Goal: Obtain resource: Download file/media

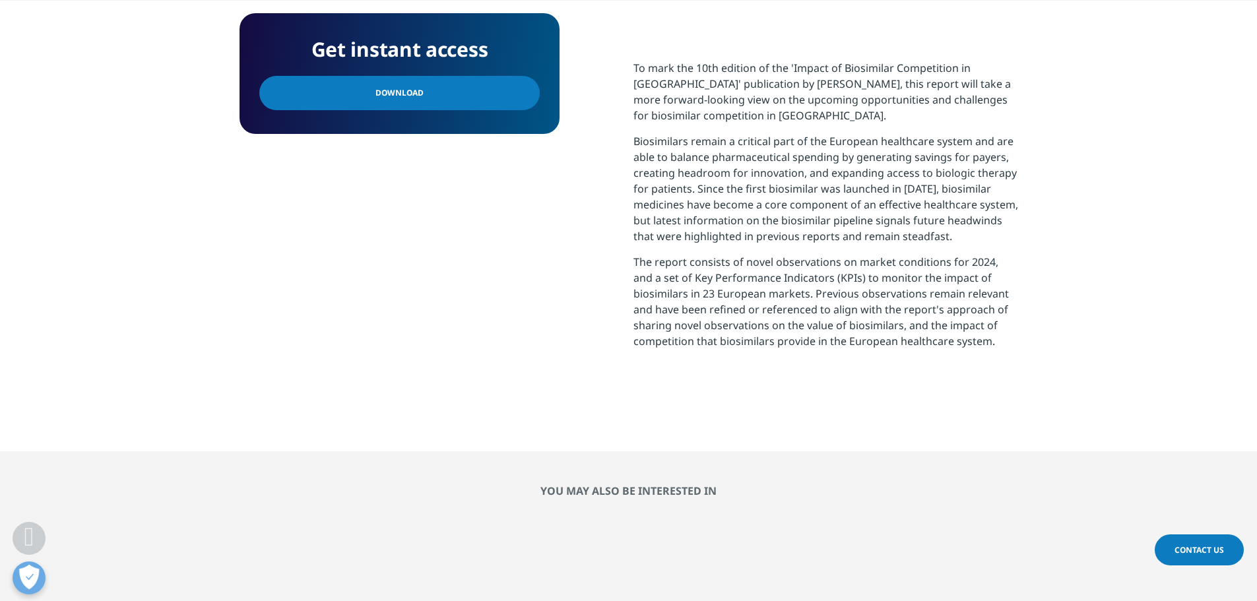
scroll to position [316, 778]
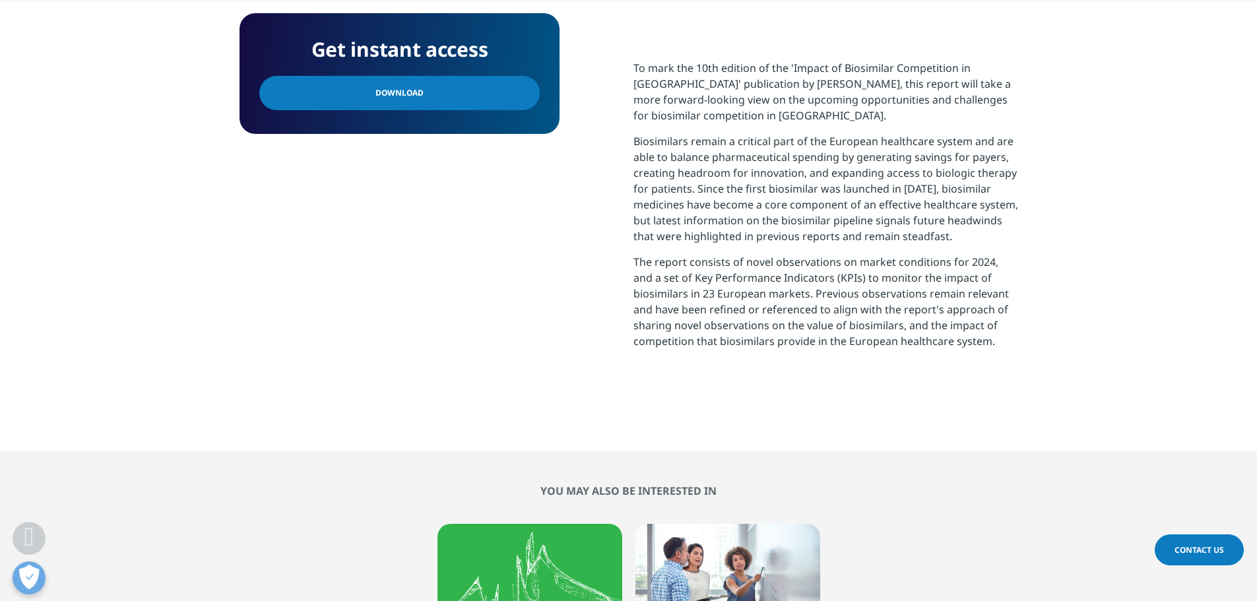
click at [503, 106] on link "Download" at bounding box center [399, 93] width 280 height 34
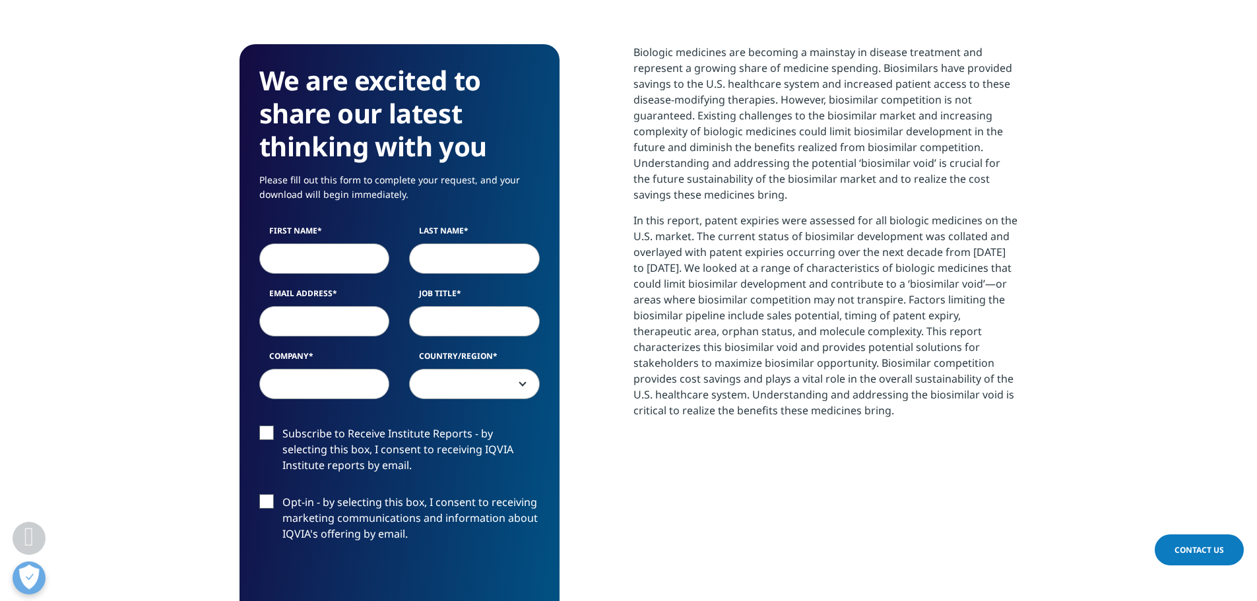
scroll to position [594, 0]
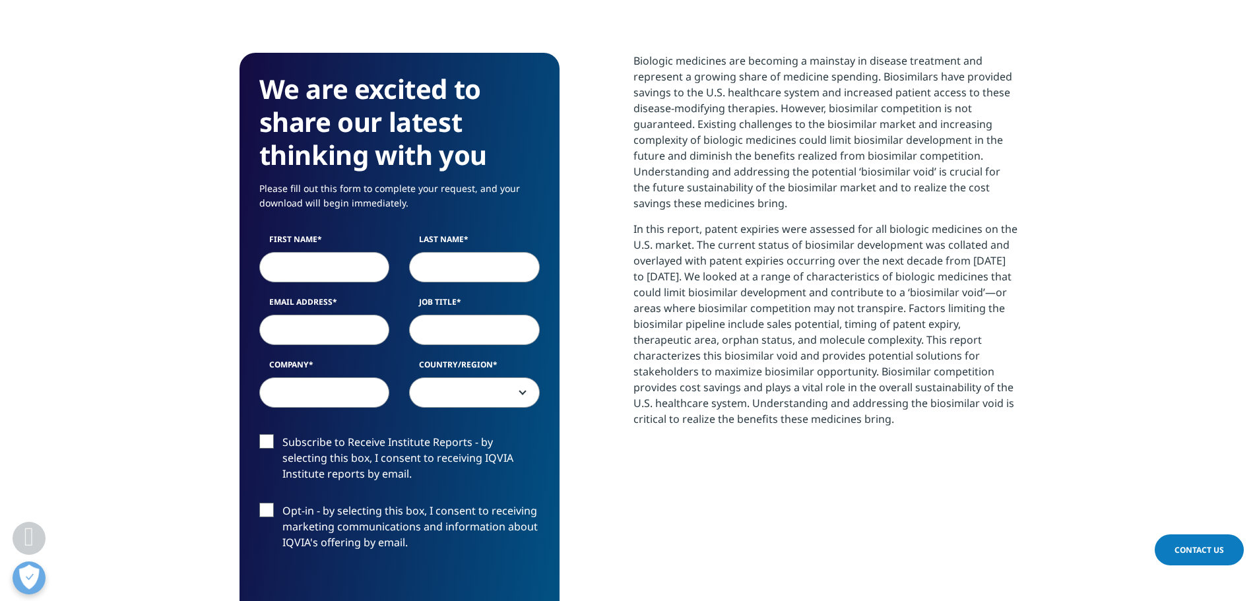
click at [324, 252] on input "First Name" at bounding box center [324, 267] width 131 height 30
type input "[PERSON_NAME]"
type input "Linca"
type input "[EMAIL_ADDRESS][DOMAIN_NAME]"
select select "Poland"
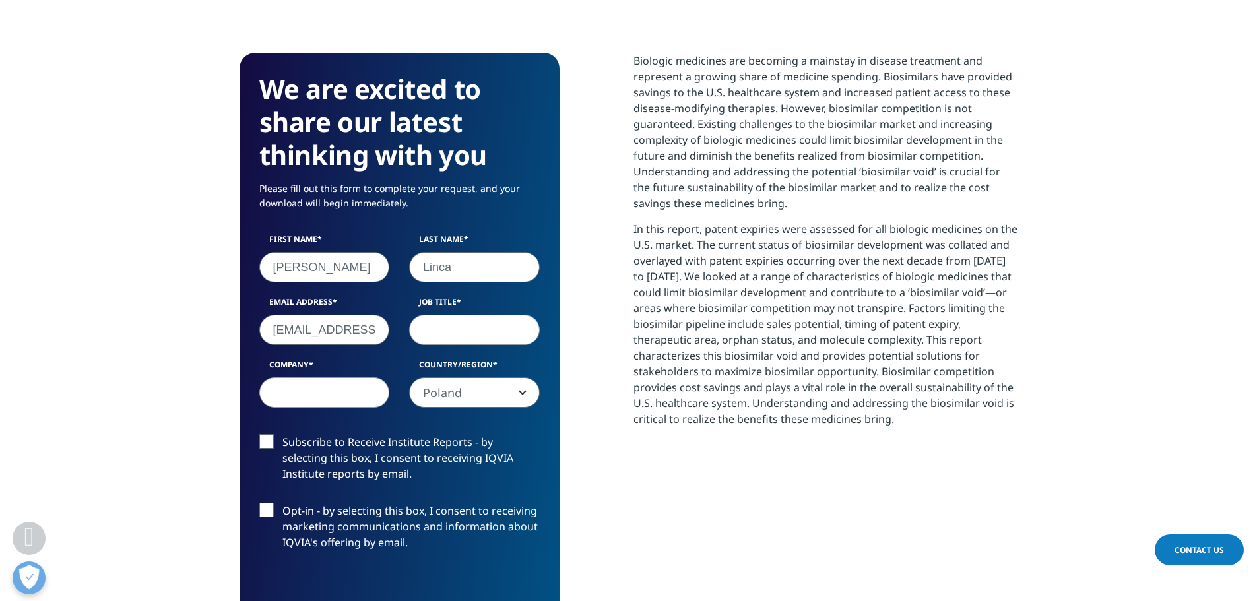
click at [352, 315] on input "[EMAIL_ADDRESS][DOMAIN_NAME]" at bounding box center [324, 330] width 131 height 30
click at [350, 315] on input "[EMAIL_ADDRESS][DOMAIN_NAME]" at bounding box center [324, 330] width 131 height 30
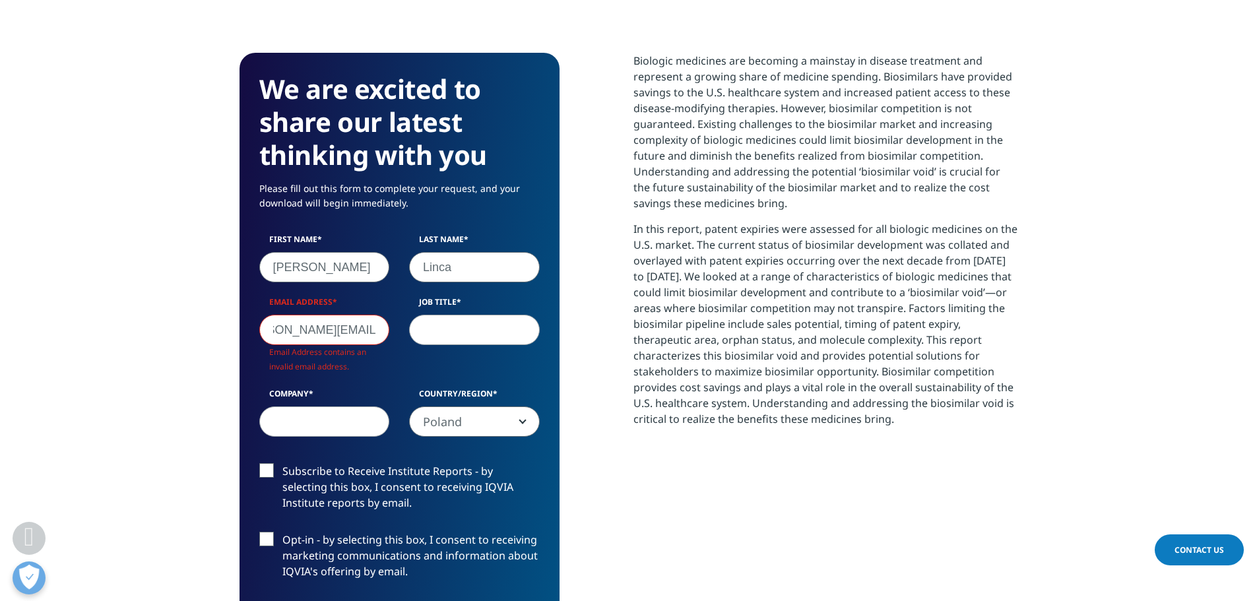
scroll to position [729, 778]
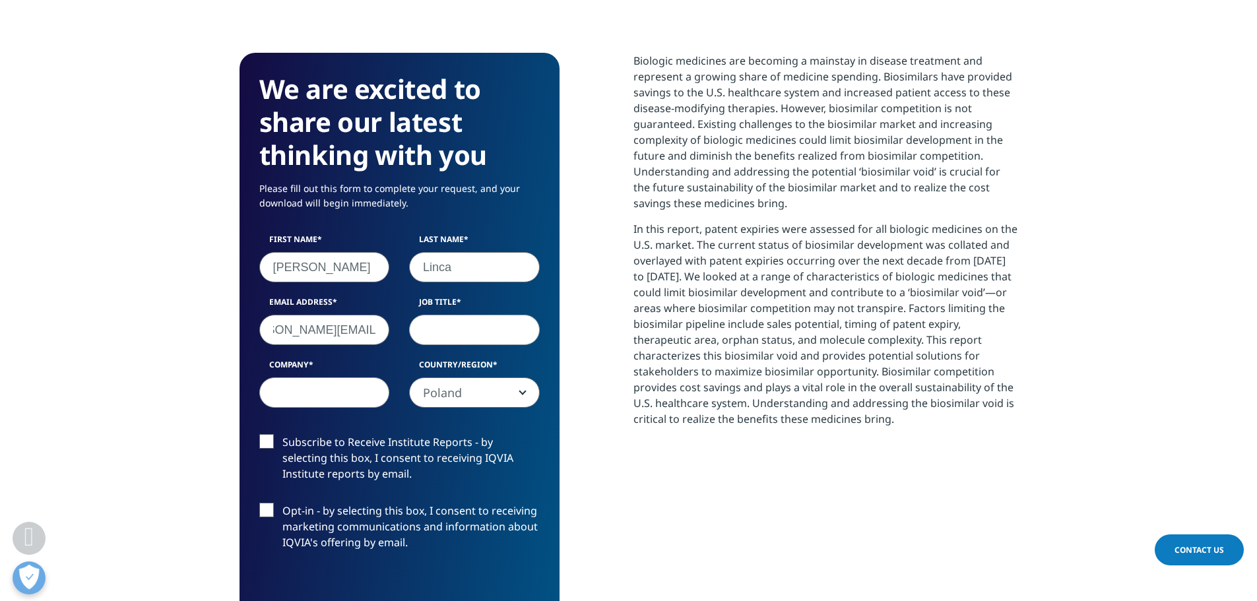
type input "[PERSON_NAME][EMAIL_ADDRESS][DOMAIN_NAME]"
click at [451, 321] on input "Job Title" at bounding box center [474, 330] width 131 height 30
type input "konsultant"
click at [344, 377] on input "Company" at bounding box center [324, 392] width 131 height 30
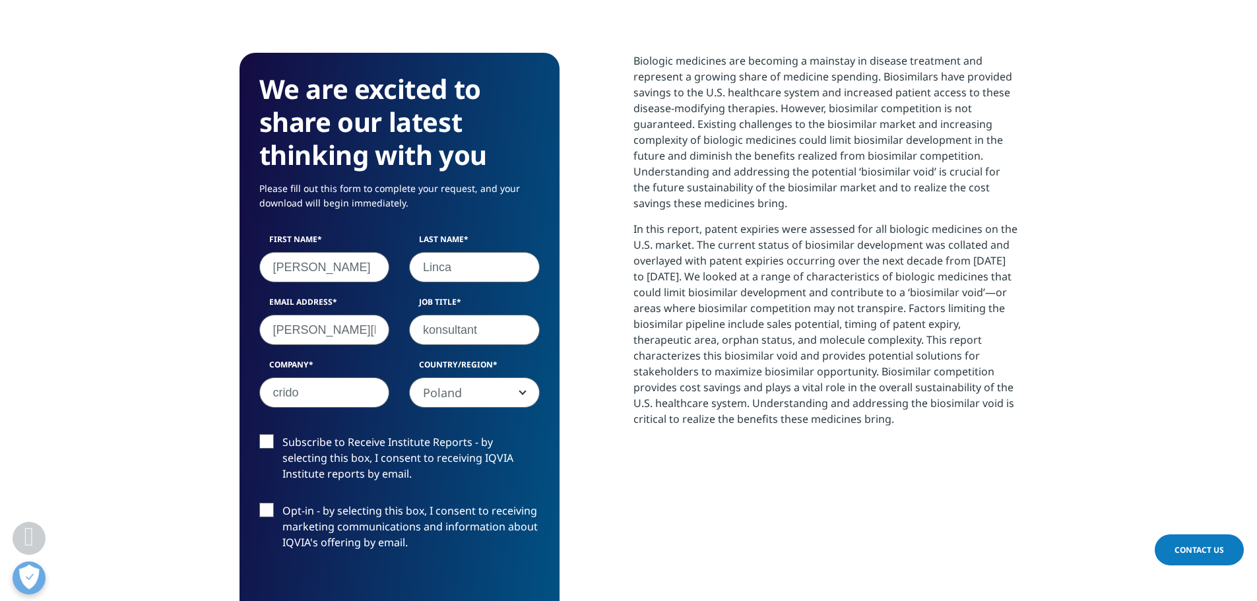
type input "crido"
click at [354, 434] on label "Subscribe to Receive Institute Reports - by selecting this box, I consent to re…" at bounding box center [399, 461] width 280 height 55
click at [282, 434] on input "Subscribe to Receive Institute Reports - by selecting this box, I consent to re…" at bounding box center [282, 434] width 0 height 0
click at [375, 435] on label "Subscribe to Receive Institute Reports - by selecting this box, I consent to re…" at bounding box center [399, 461] width 280 height 55
click at [282, 434] on input "Subscribe to Receive Institute Reports - by selecting this box, I consent to re…" at bounding box center [282, 434] width 0 height 0
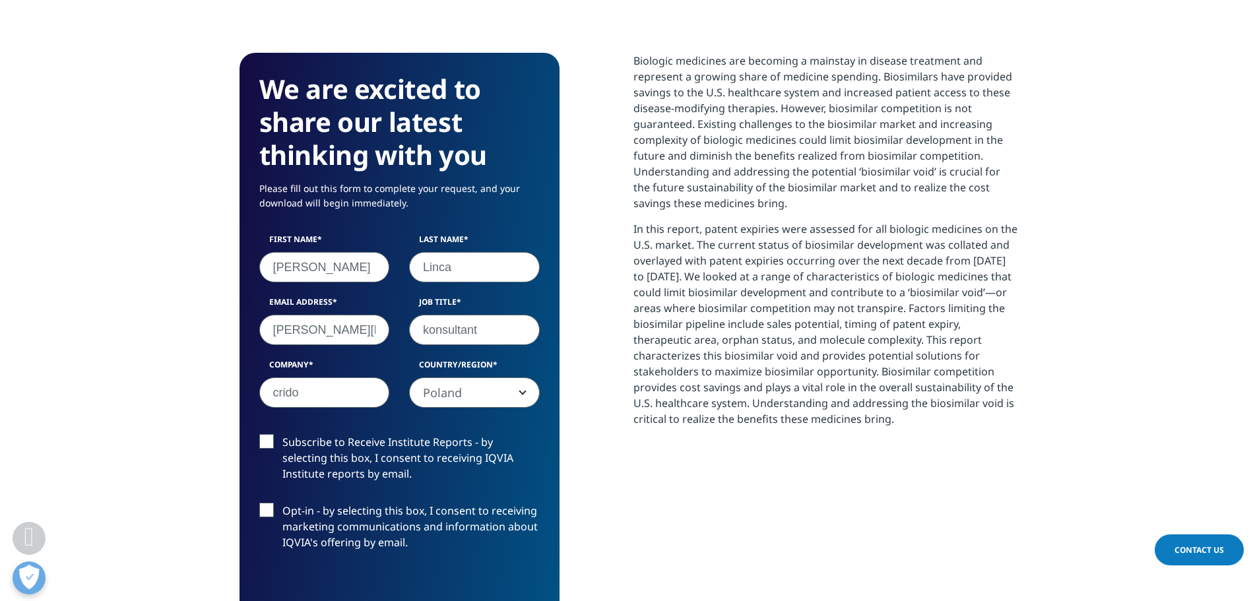
scroll to position [726, 0]
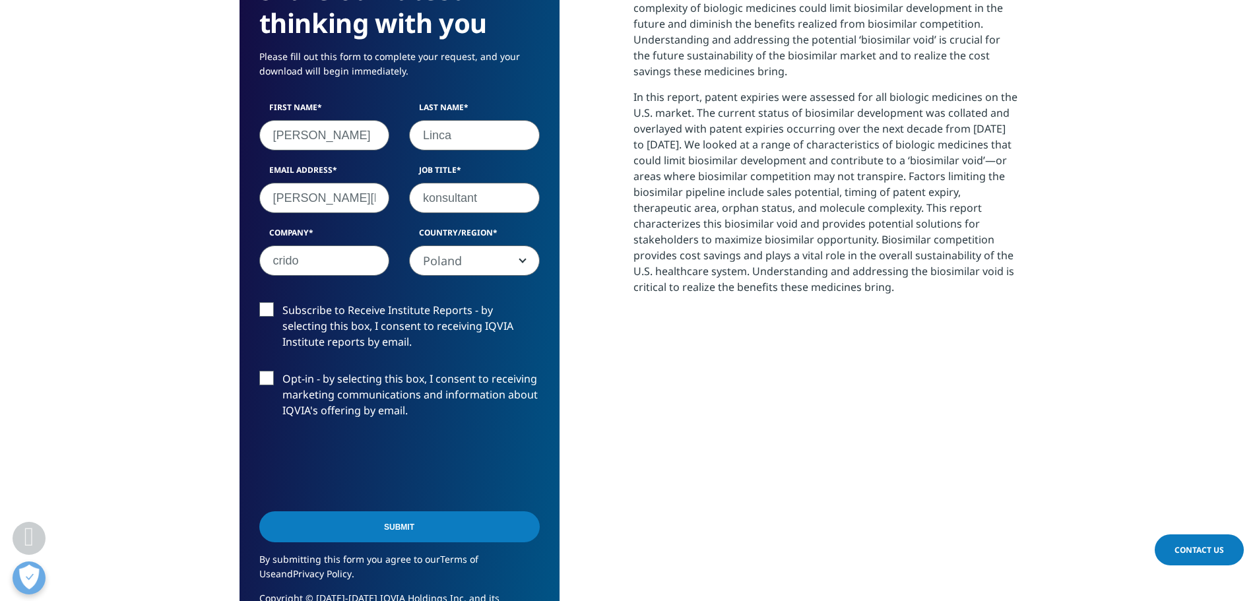
click at [376, 511] on input "Submit" at bounding box center [399, 526] width 280 height 31
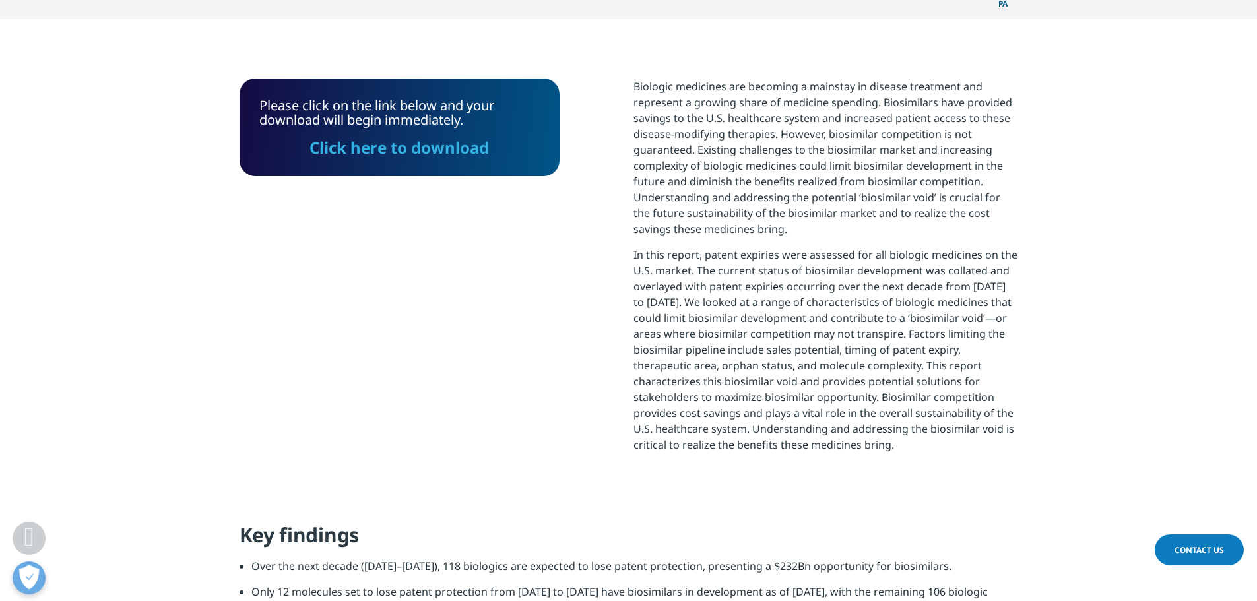
scroll to position [448, 0]
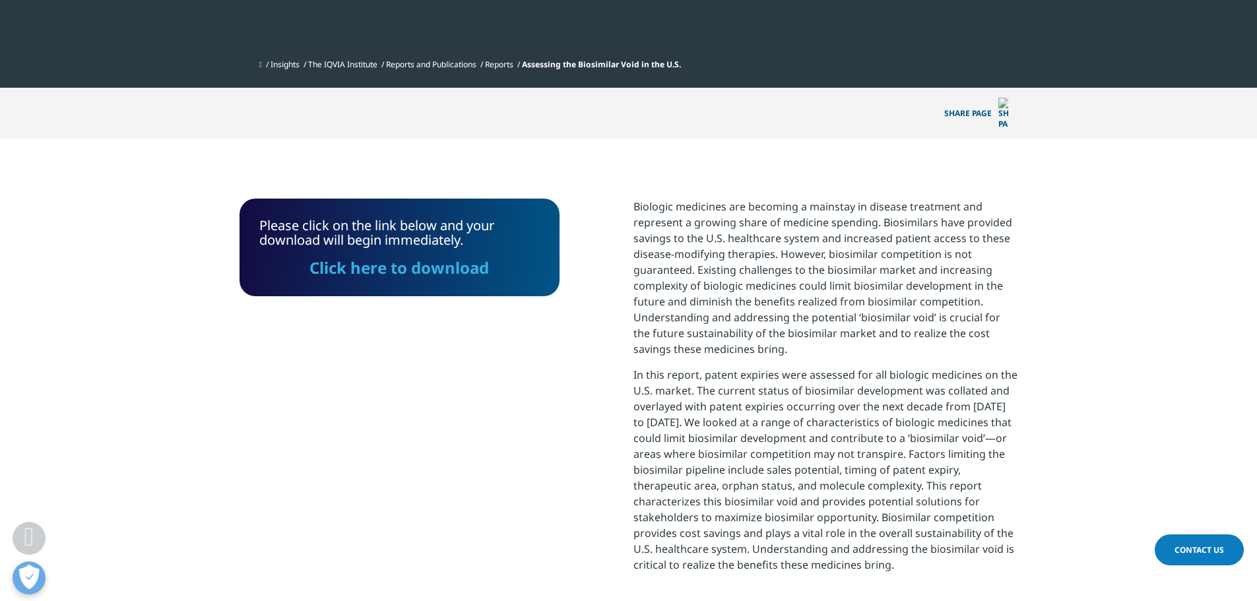
click at [451, 257] on link "Click here to download" at bounding box center [398, 268] width 179 height 22
